Goal: Task Accomplishment & Management: Use online tool/utility

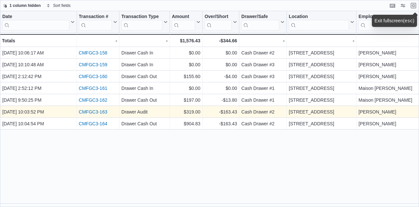
click at [100, 111] on link "CMFGC3-163" at bounding box center [93, 111] width 28 height 5
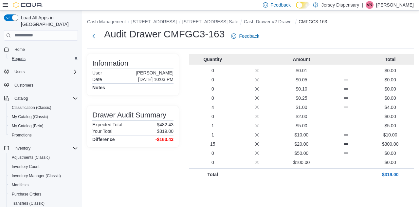
click at [31, 55] on div "Reports" at bounding box center [43, 59] width 69 height 8
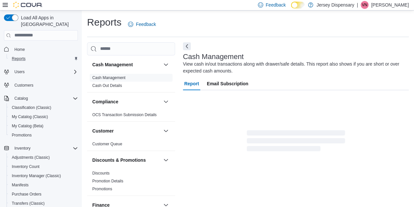
scroll to position [9, 0]
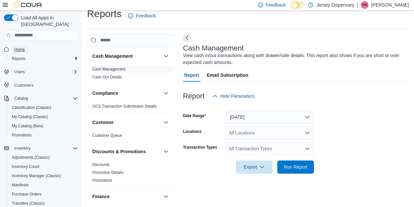
click at [19, 47] on span "Home" at bounding box center [19, 49] width 10 height 5
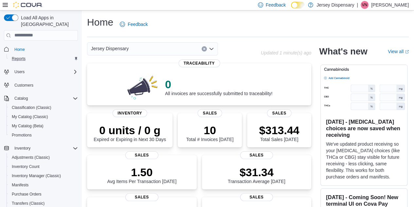
drag, startPoint x: 28, startPoint y: 51, endPoint x: 31, endPoint y: 59, distance: 8.3
click at [28, 55] on div "Reports" at bounding box center [43, 59] width 69 height 8
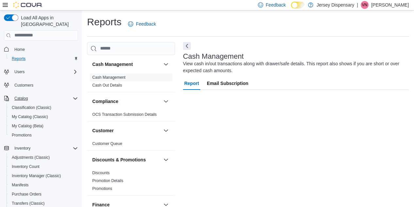
scroll to position [9, 0]
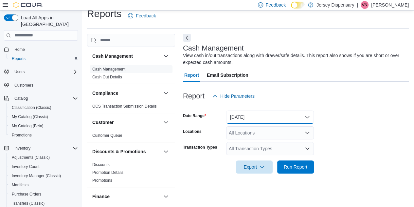
click at [310, 116] on button "[DATE]" at bounding box center [270, 116] width 88 height 13
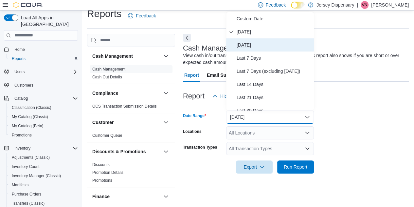
click at [257, 44] on span "[DATE]" at bounding box center [274, 45] width 75 height 8
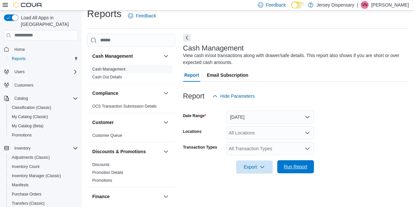
click at [301, 168] on span "Run Report" at bounding box center [296, 166] width 24 height 7
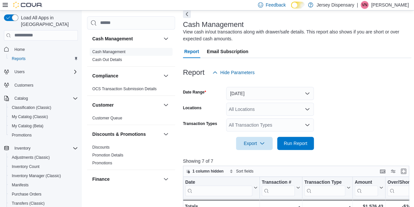
scroll to position [107, 0]
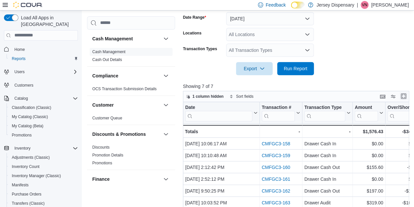
click at [407, 96] on button "Enter fullscreen" at bounding box center [404, 96] width 8 height 8
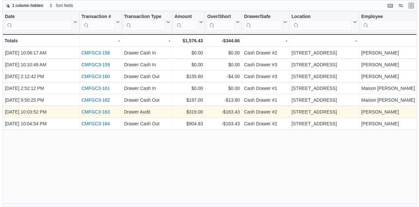
scroll to position [0, 0]
